Goal: Task Accomplishment & Management: Manage account settings

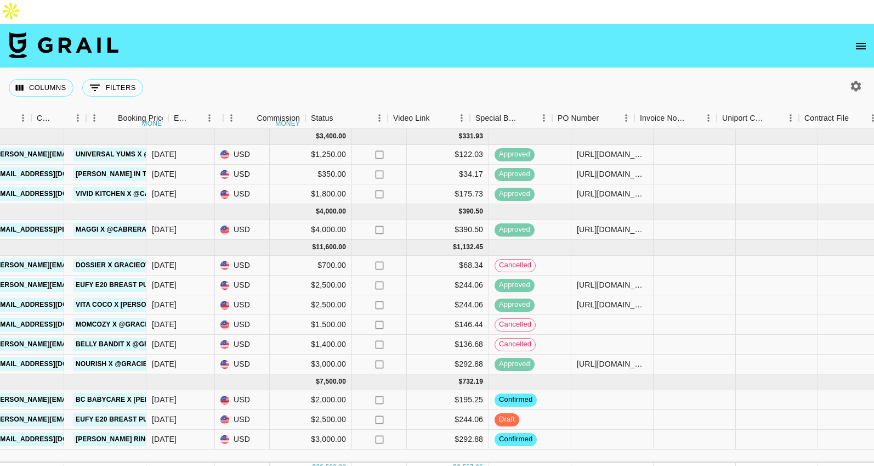
scroll to position [0, 707]
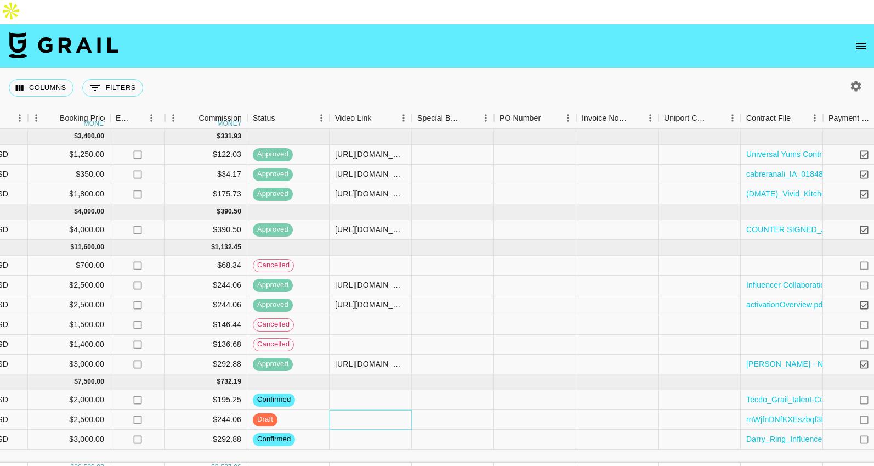
click at [384, 410] on div at bounding box center [371, 420] width 82 height 20
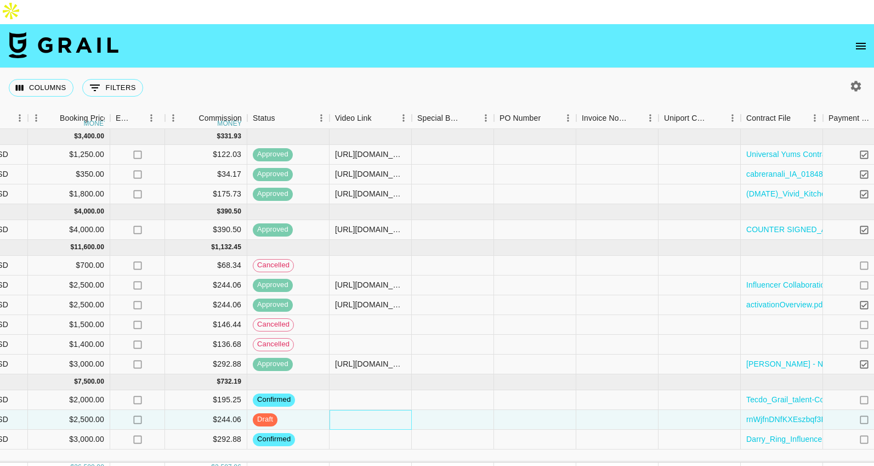
click at [384, 410] on div at bounding box center [371, 420] width 82 height 20
type input "https://www.tiktok.com/@gracieowenss/video/7548222246242782494"
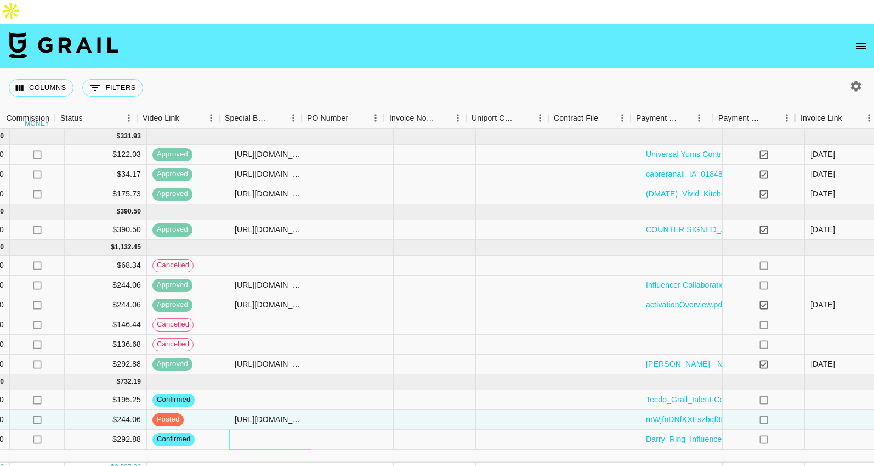
scroll to position [0, 946]
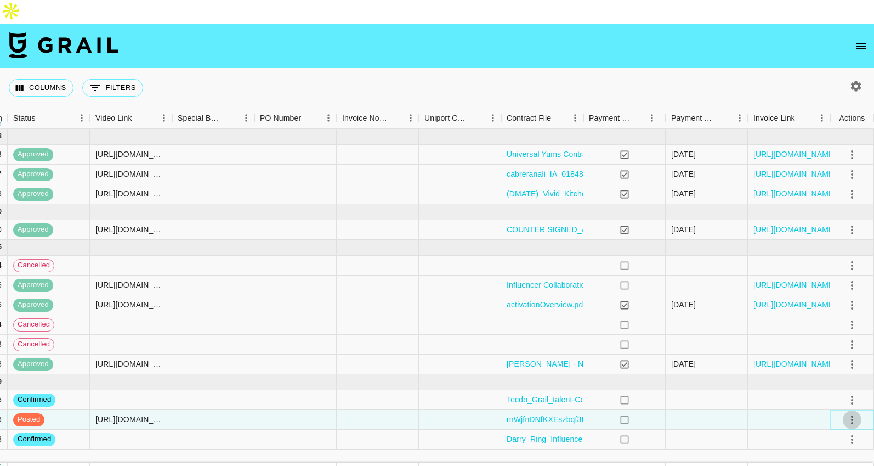
click at [853, 413] on icon "select merge strategy" at bounding box center [852, 419] width 13 height 13
click at [835, 378] on li "Approve" at bounding box center [838, 372] width 71 height 20
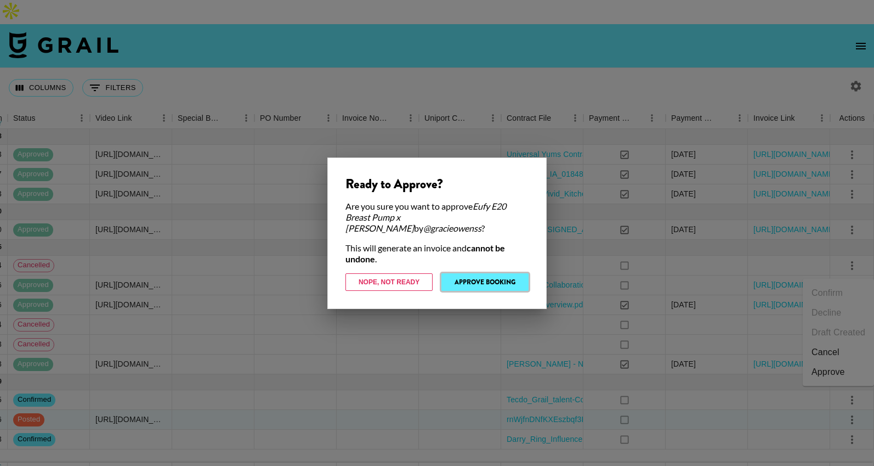
click at [507, 282] on button "Approve Booking" at bounding box center [484, 282] width 87 height 18
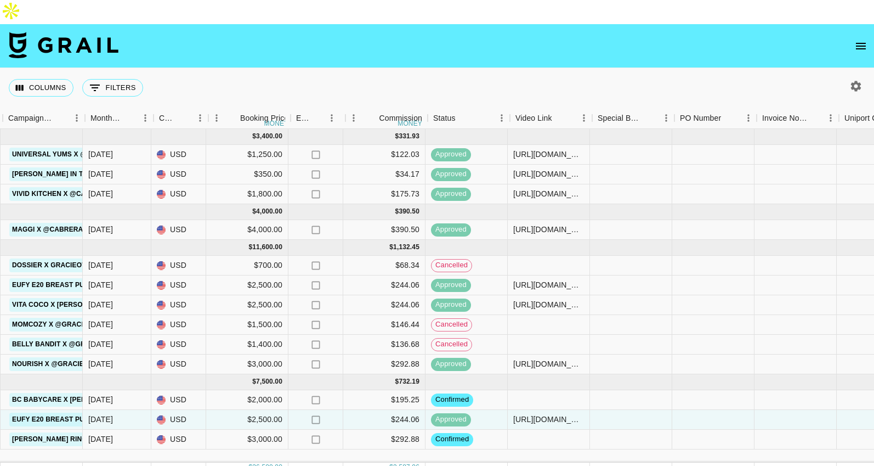
scroll to position [0, 526]
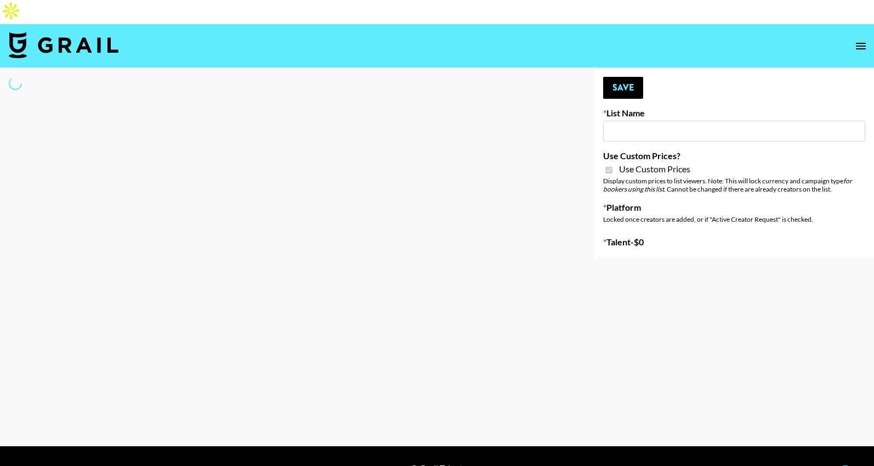
type input "House of Fab ([DATE])"
checkbox input "true"
select select "Brand"
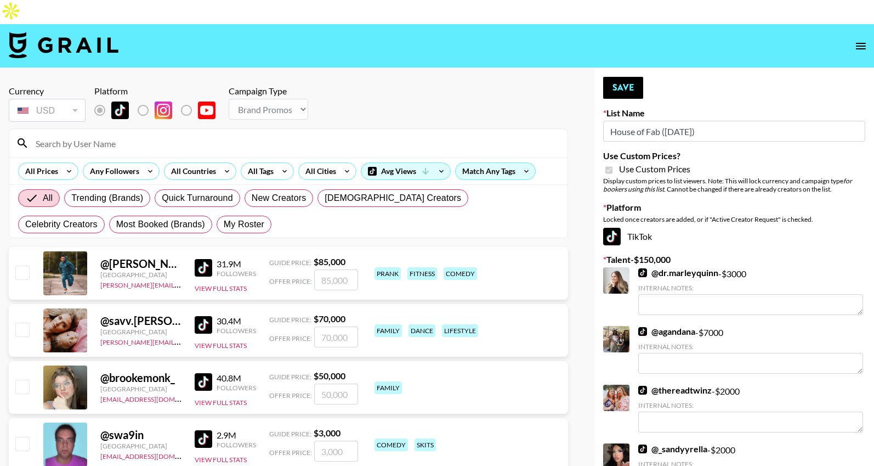
click at [157, 134] on input at bounding box center [295, 143] width 532 height 18
type input "[PERSON_NAME]"
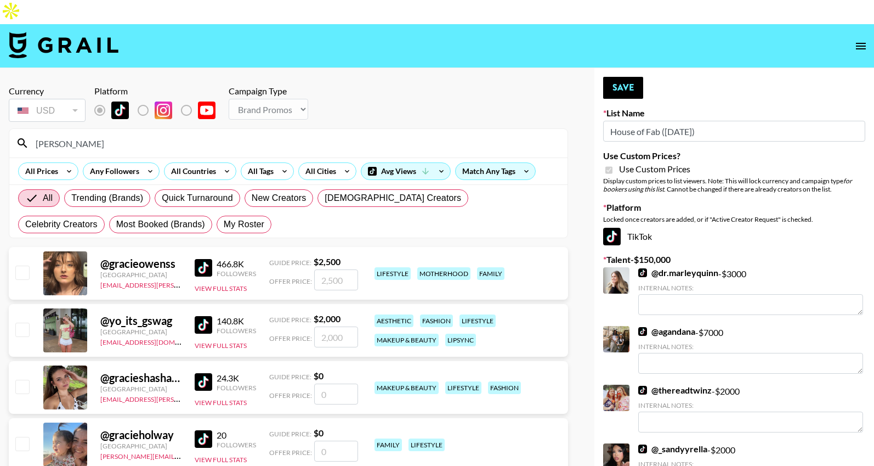
click at [341, 269] on input "number" at bounding box center [336, 279] width 44 height 21
checkbox input "true"
type input "5000"
click at [351, 256] on div "Guide Price: $ 2,500" at bounding box center [313, 261] width 89 height 11
click at [372, 263] on div "@ gracieowenss United States carolina.owen@grail-talent.com 466.8K Followers Vi…" at bounding box center [288, 273] width 559 height 53
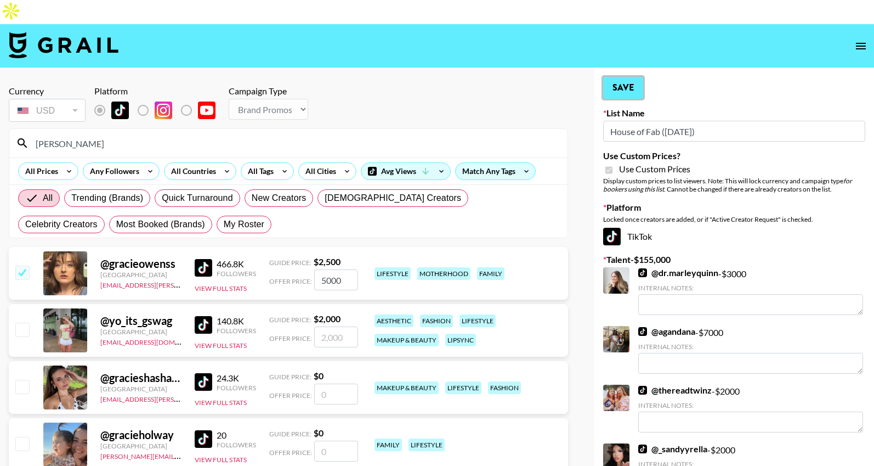
click at [625, 77] on button "Save" at bounding box center [623, 88] width 40 height 22
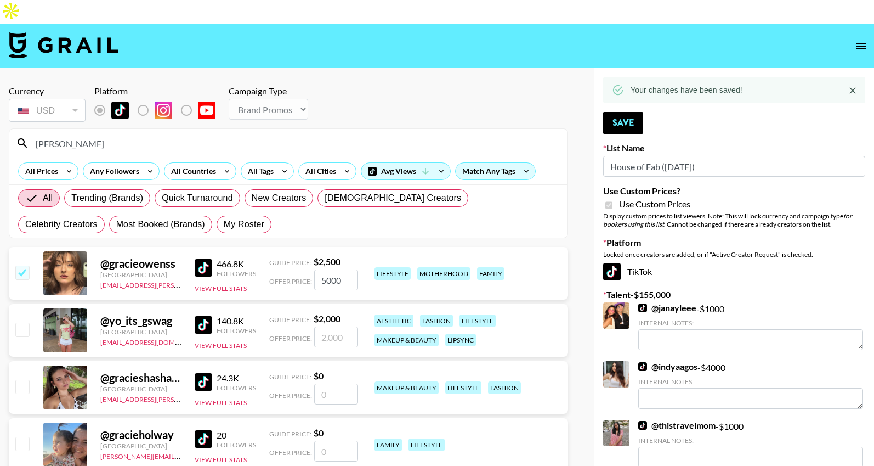
click at [566, 86] on div "Currency USD USD ​ Platform Campaign Type Choose Type... Song Promos Brand Prom…" at bounding box center [288, 105] width 559 height 38
click at [861, 43] on icon "open drawer" at bounding box center [861, 46] width 10 height 7
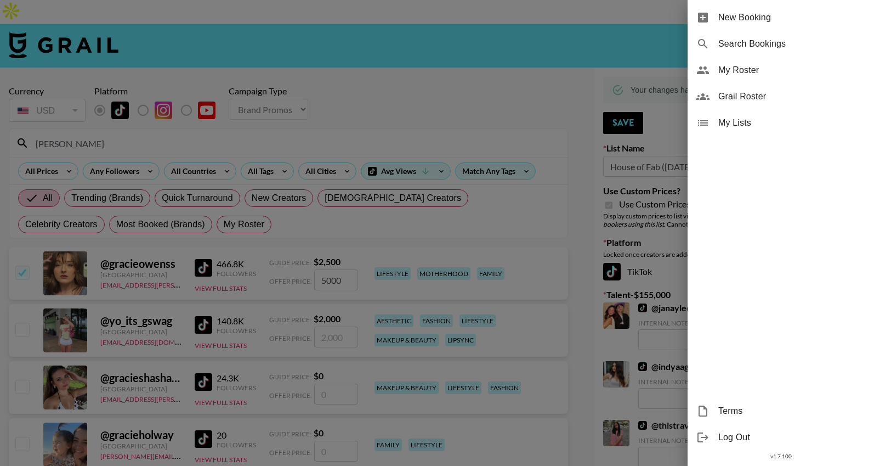
click at [737, 71] on span "My Roster" at bounding box center [791, 70] width 147 height 13
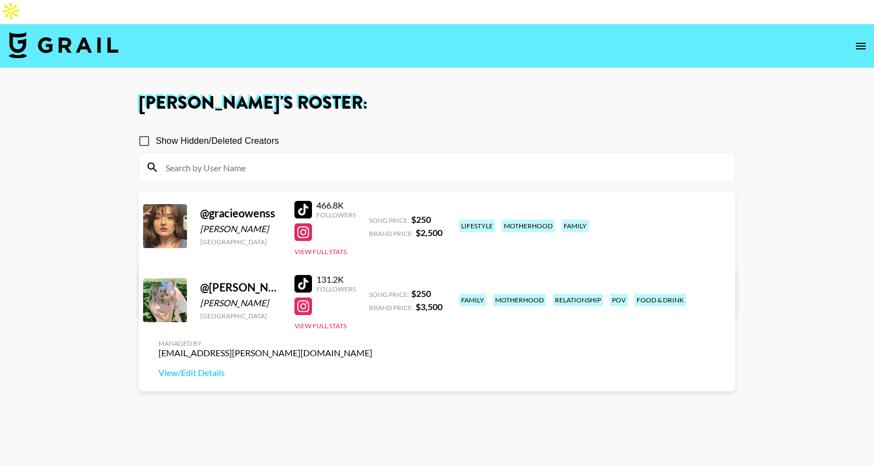
click at [372, 293] on link "View/Edit Details" at bounding box center [265, 298] width 214 height 11
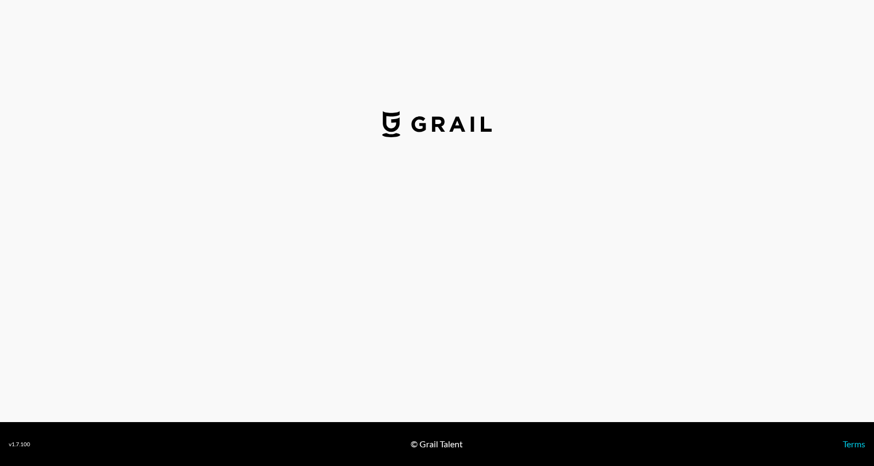
select select "USD"
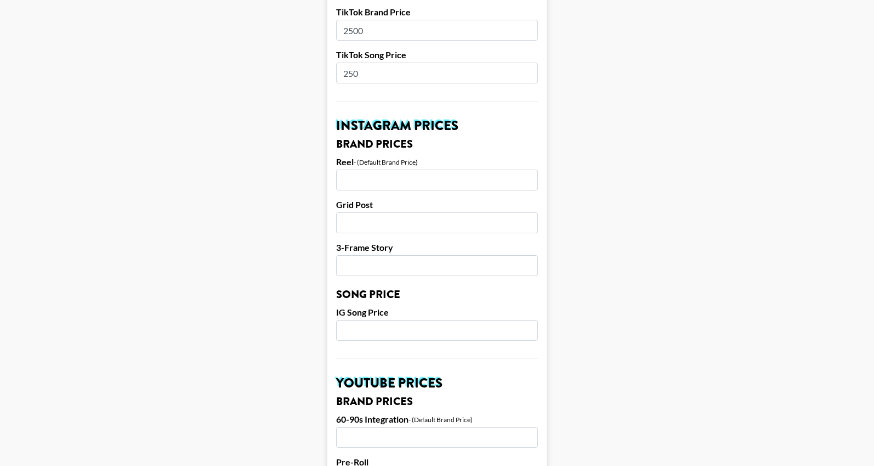
scroll to position [314, 0]
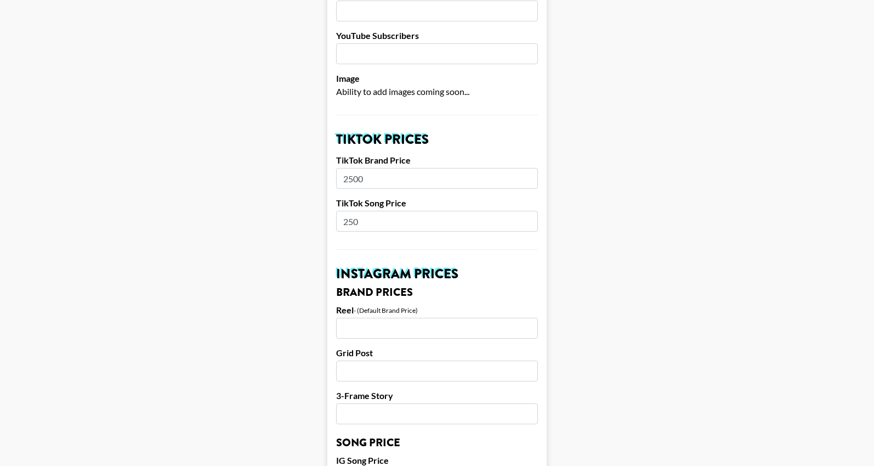
drag, startPoint x: 367, startPoint y: 139, endPoint x: 321, endPoint y: 138, distance: 45.5
click at [321, 138] on main "Airtable ID: recYW9bJnaRizoT18 Manager(s) carolina.owen@grail-talent.com ​ TikT…" at bounding box center [437, 461] width 857 height 1380
type input "5000"
click at [371, 211] on input "250" at bounding box center [437, 221] width 202 height 21
drag, startPoint x: 368, startPoint y: 184, endPoint x: 326, endPoint y: 183, distance: 42.8
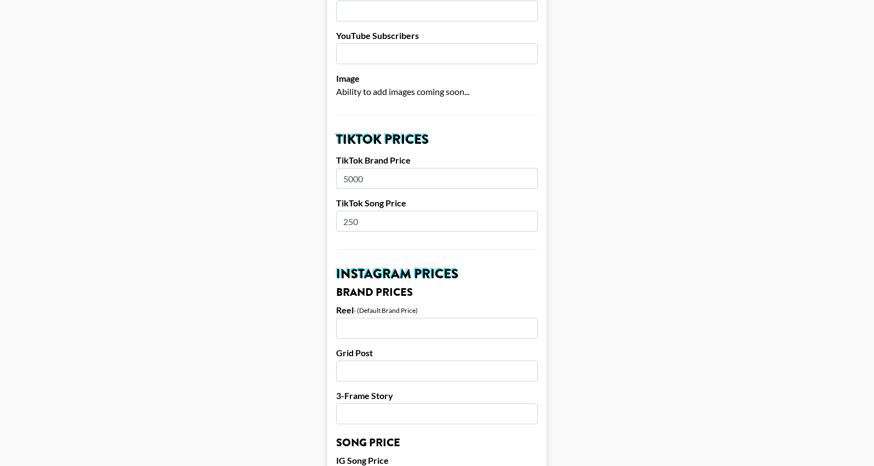
click at [326, 183] on main "Airtable ID: recYW9bJnaRizoT18 Manager(s) carolina.owen@grail-talent.com ​ TikT…" at bounding box center [437, 461] width 857 height 1380
type input "5"
type input "800"
drag, startPoint x: 430, startPoint y: 208, endPoint x: 422, endPoint y: 234, distance: 27.1
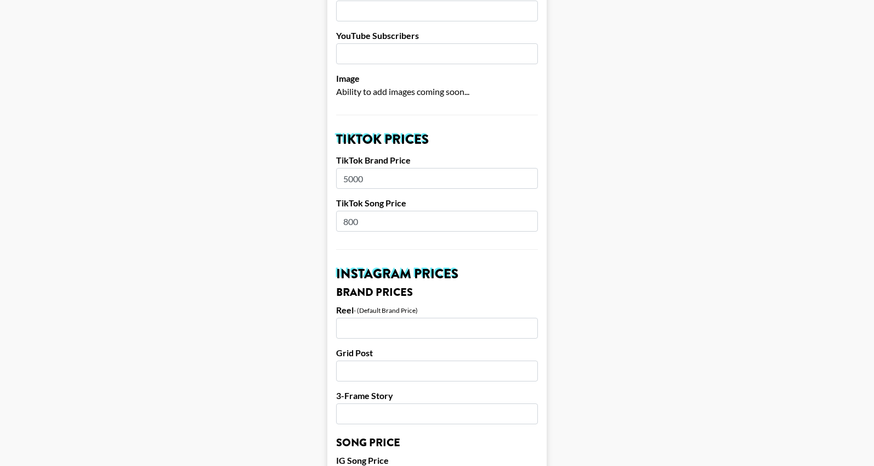
click at [430, 208] on form "Airtable ID: recYW9bJnaRizoT18 Manager(s) carolina.owen@grail-talent.com ​ TikT…" at bounding box center [436, 461] width 219 height 1380
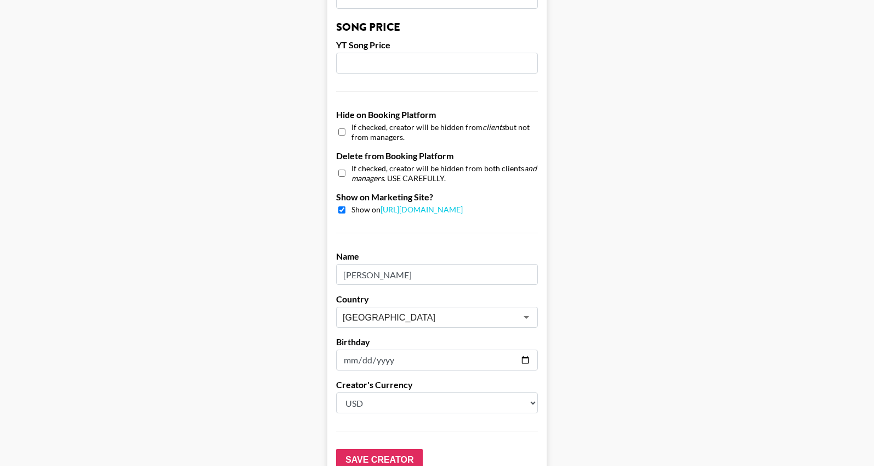
scroll to position [990, 0]
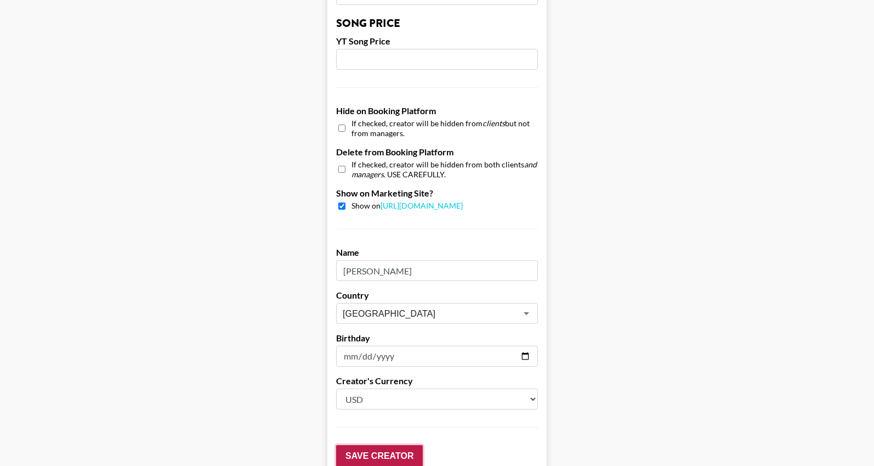
click at [395, 445] on input "Save Creator" at bounding box center [379, 456] width 87 height 22
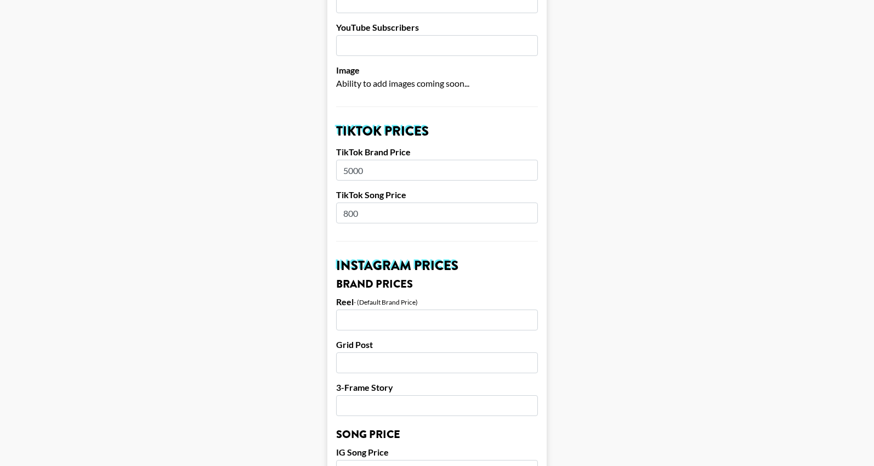
scroll to position [0, 0]
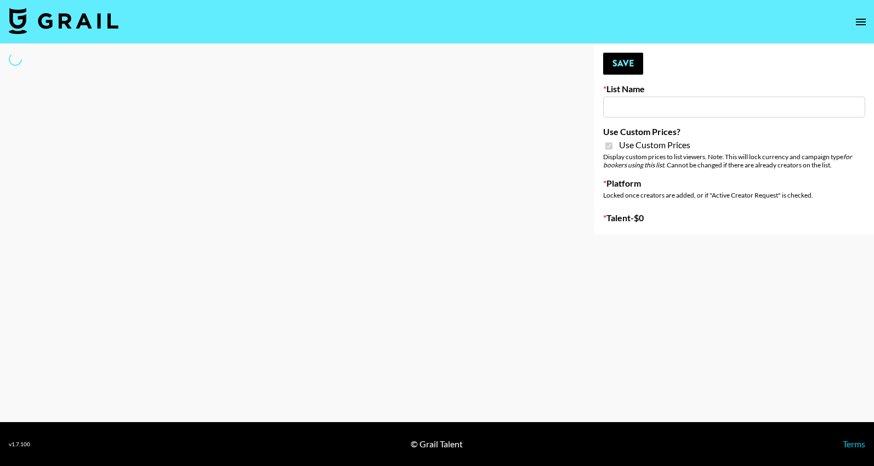
type input "ByHeart ([DATE])"
checkbox input "true"
select select "Brand"
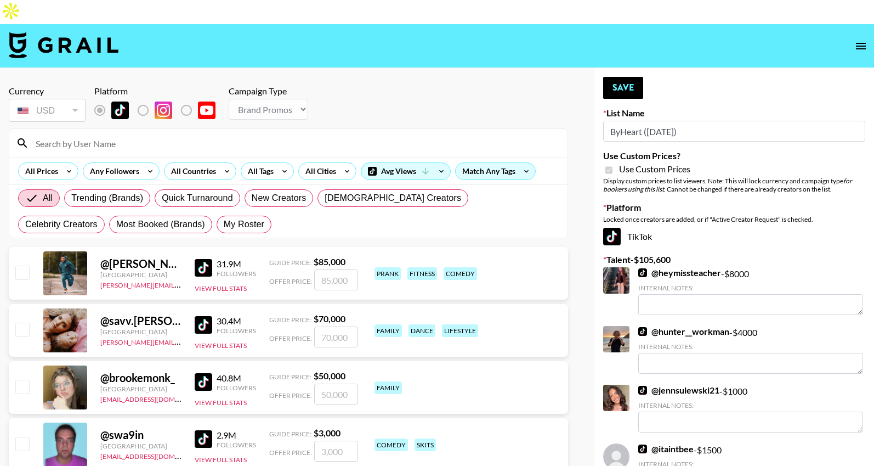
click at [138, 134] on input at bounding box center [295, 143] width 532 height 18
click at [146, 99] on label "List locked to TikTok." at bounding box center [152, 110] width 41 height 23
click at [144, 99] on label "List locked to TikTok." at bounding box center [152, 110] width 41 height 23
click at [139, 134] on input at bounding box center [295, 143] width 532 height 18
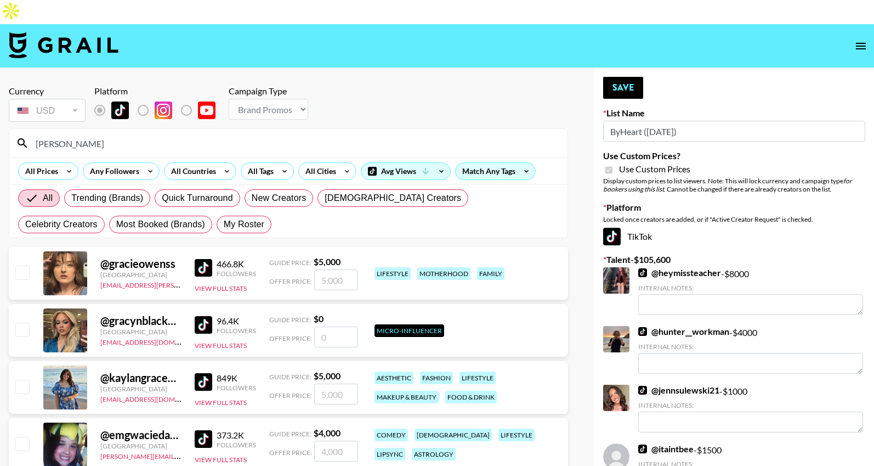
type input "[PERSON_NAME]"
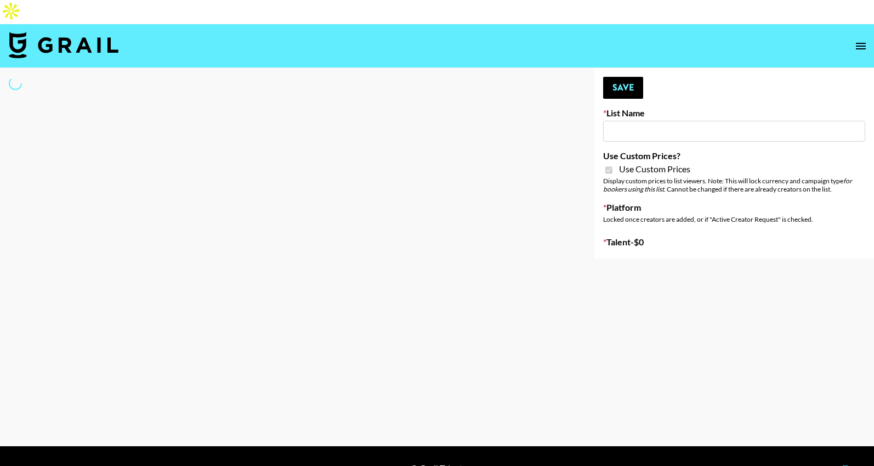
type input "ByHeart ([DATE])"
checkbox input "true"
select select "Brand"
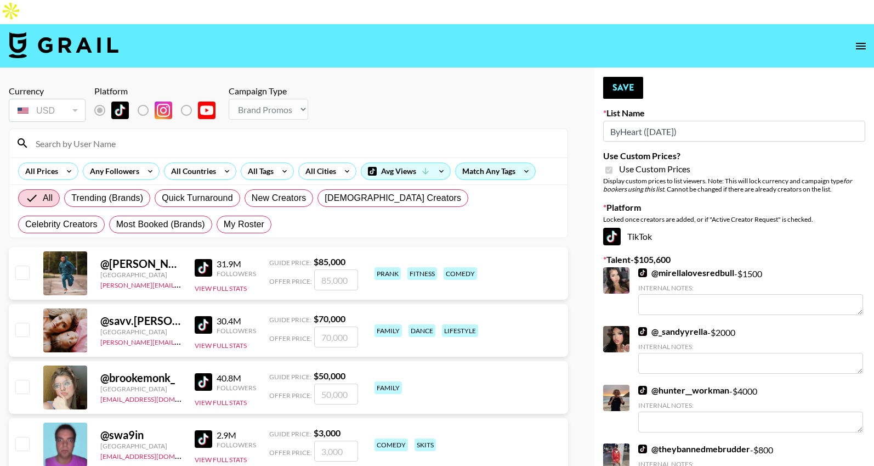
click at [228, 134] on input at bounding box center [295, 143] width 532 height 18
click at [115, 134] on input at bounding box center [295, 143] width 532 height 18
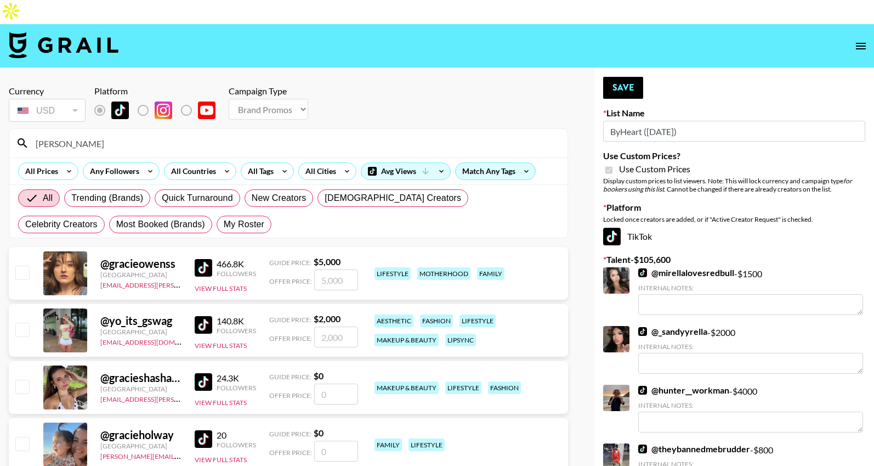
type input "[PERSON_NAME]"
click at [337, 269] on input "number" at bounding box center [336, 279] width 44 height 21
checkbox input "true"
type input "4000"
click at [605, 77] on button "Save" at bounding box center [623, 88] width 40 height 22
